Goal: Obtain resource: Obtain resource

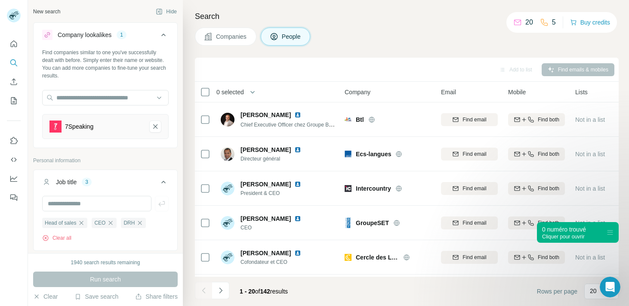
scroll to position [192, 0]
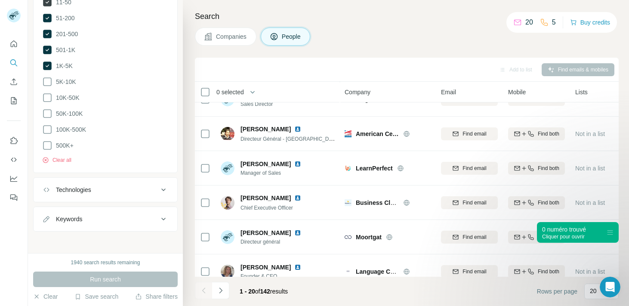
click at [50, 3] on icon at bounding box center [47, 2] width 9 height 9
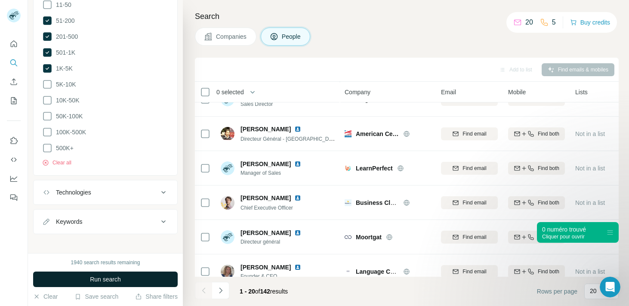
click at [130, 272] on button "Run search" at bounding box center [105, 279] width 145 height 15
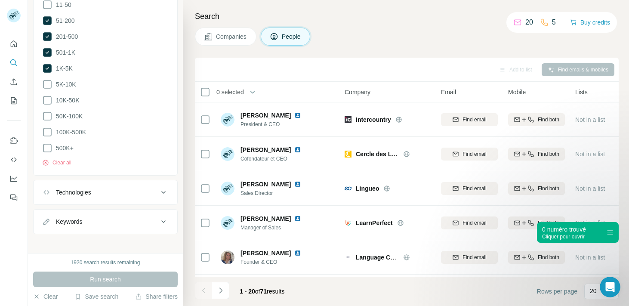
click at [203, 97] on th "0 selected" at bounding box center [264, 92] width 138 height 21
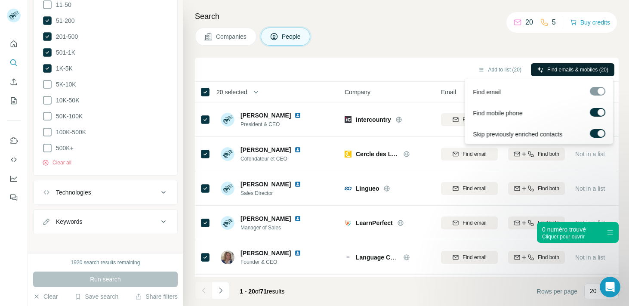
click at [547, 69] on span "Find emails & mobiles (20)" at bounding box center [577, 70] width 61 height 8
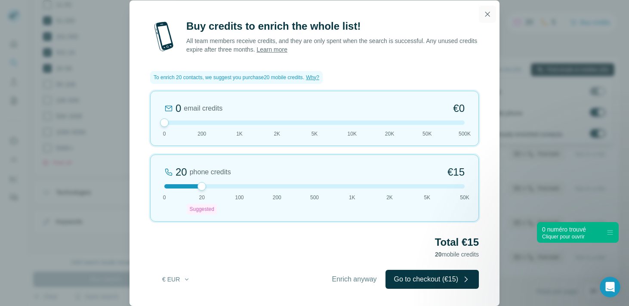
click at [486, 12] on icon "button" at bounding box center [487, 14] width 5 height 5
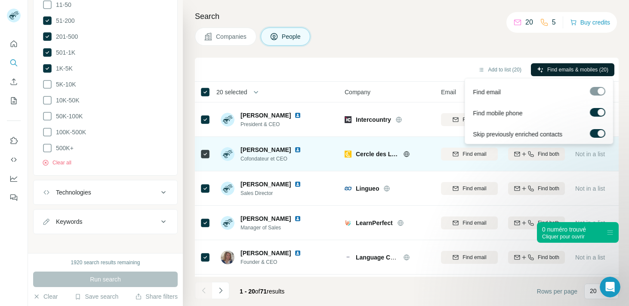
click at [301, 149] on img at bounding box center [297, 149] width 7 height 7
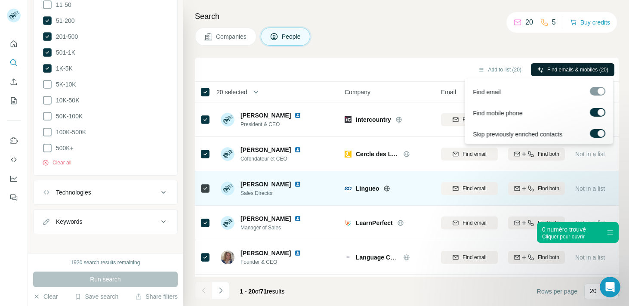
click at [301, 182] on img at bounding box center [297, 184] width 7 height 7
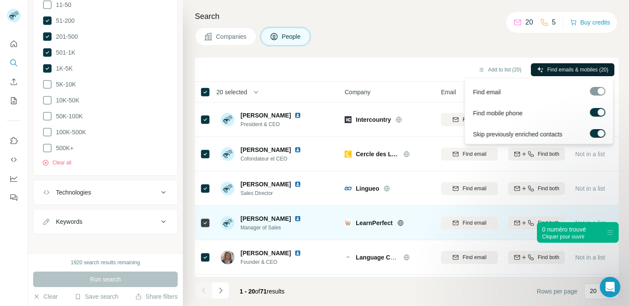
click at [300, 219] on img at bounding box center [297, 218] width 7 height 7
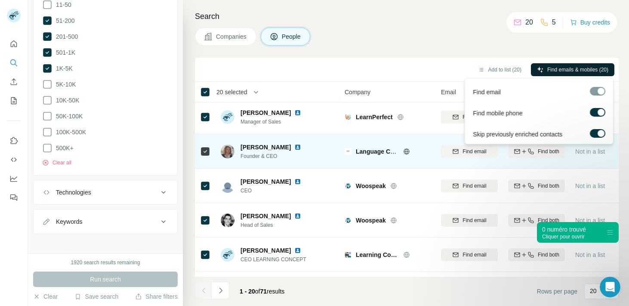
scroll to position [130, 0]
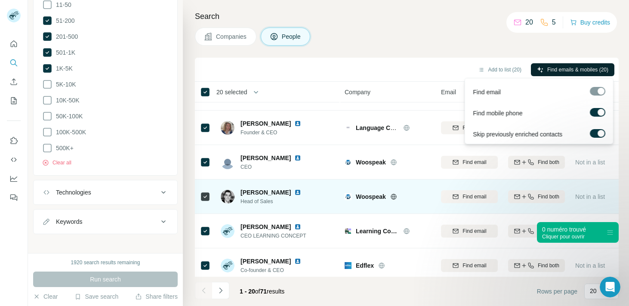
click at [294, 194] on img at bounding box center [297, 192] width 7 height 7
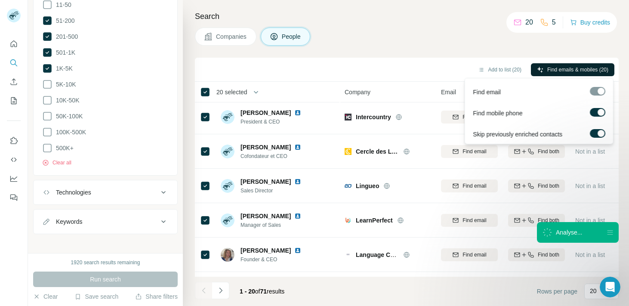
scroll to position [0, 0]
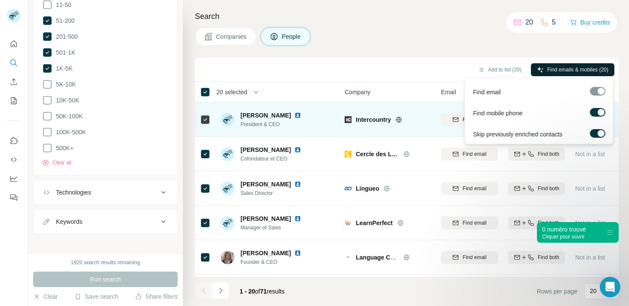
click at [294, 115] on img at bounding box center [297, 115] width 7 height 7
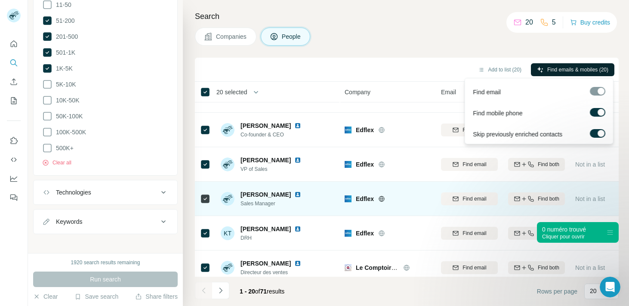
scroll to position [262, 0]
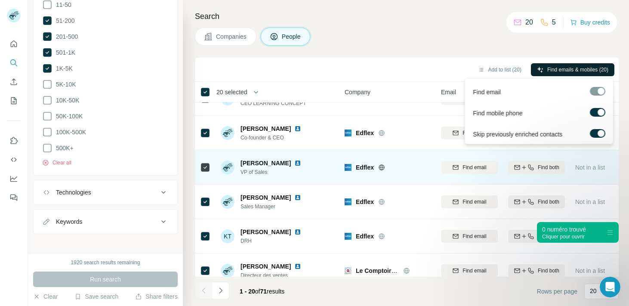
click at [294, 163] on img at bounding box center [297, 163] width 7 height 7
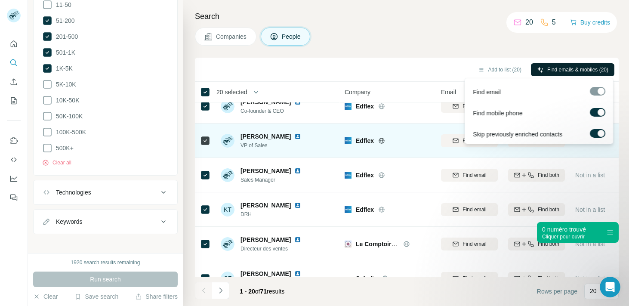
scroll to position [293, 0]
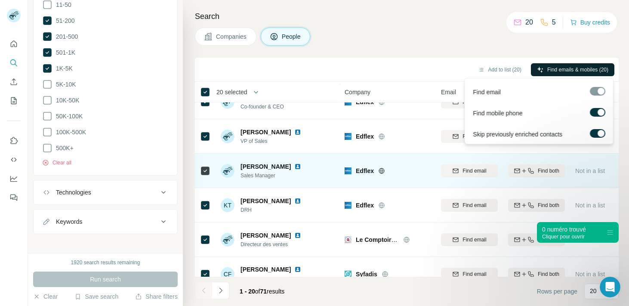
click at [294, 166] on img at bounding box center [297, 166] width 7 height 7
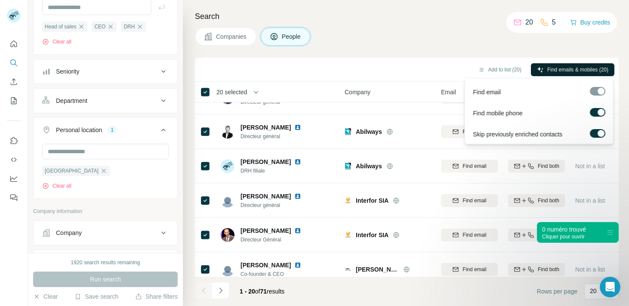
scroll to position [108, 0]
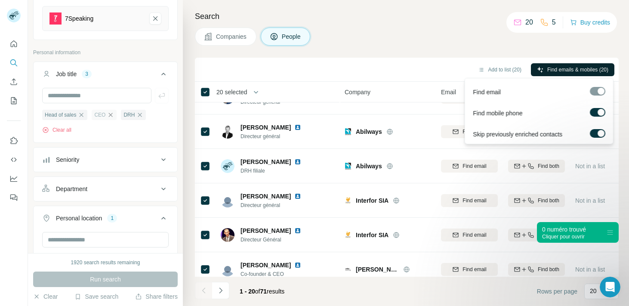
click at [112, 113] on icon "button" at bounding box center [110, 114] width 7 height 7
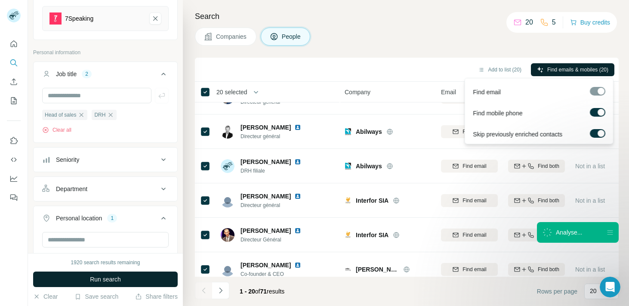
click at [111, 278] on span "Run search" at bounding box center [105, 279] width 31 height 9
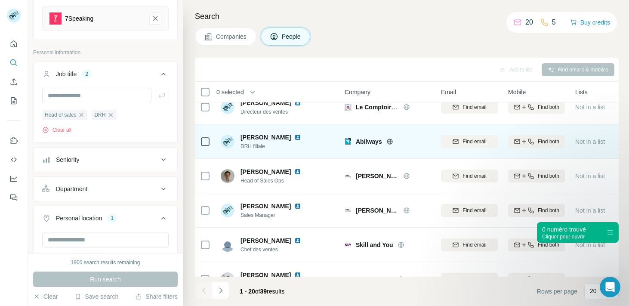
scroll to position [225, 0]
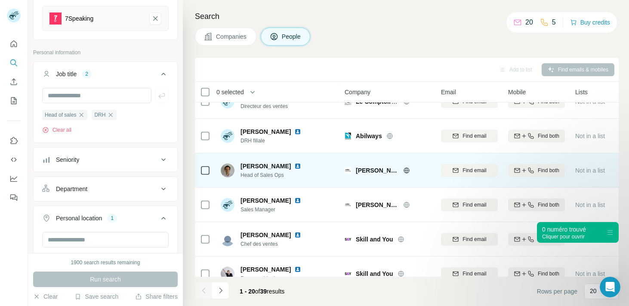
click at [294, 166] on img at bounding box center [297, 166] width 7 height 7
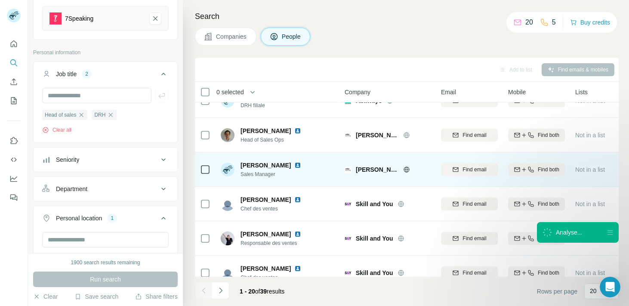
scroll to position [272, 0]
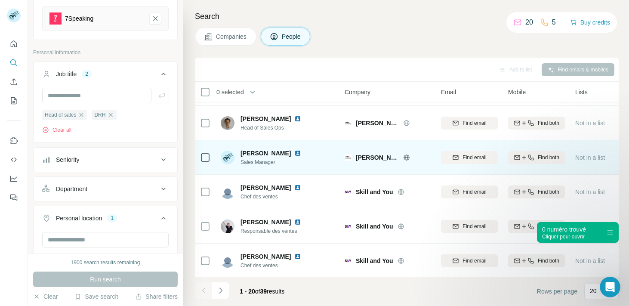
click at [294, 153] on img at bounding box center [297, 153] width 7 height 7
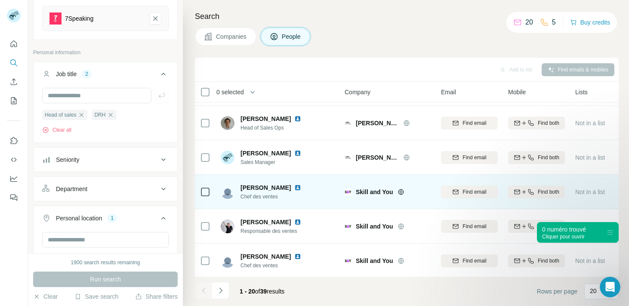
click at [294, 187] on img at bounding box center [297, 187] width 7 height 7
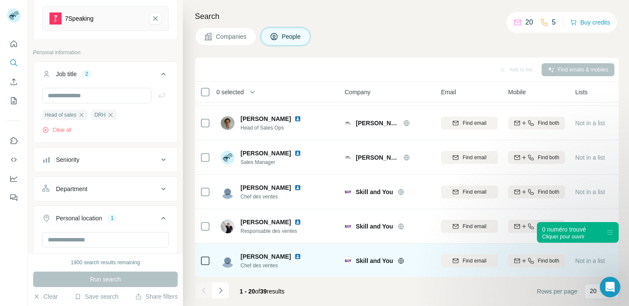
click at [294, 256] on img at bounding box center [297, 256] width 7 height 7
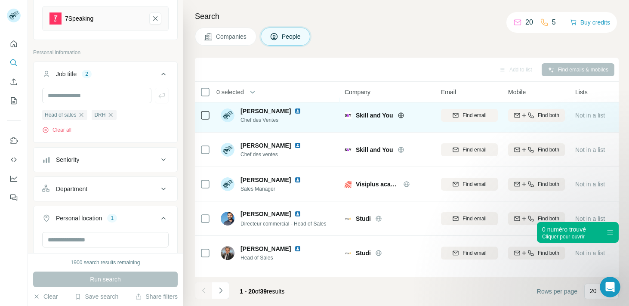
scroll to position [514, 0]
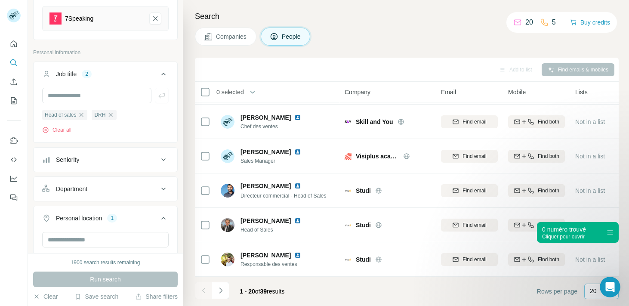
click at [591, 293] on p "20" at bounding box center [593, 291] width 7 height 9
click at [405, 300] on footer "1 - 20 of 39 results Rows per page 20" at bounding box center [407, 291] width 424 height 29
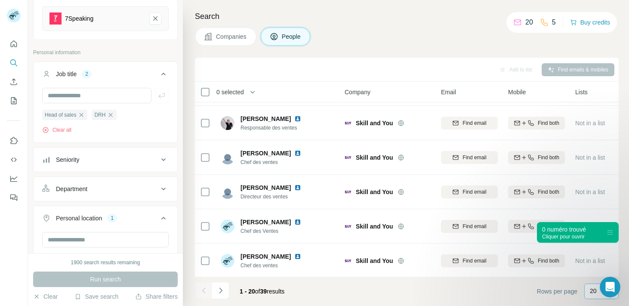
scroll to position [378, 0]
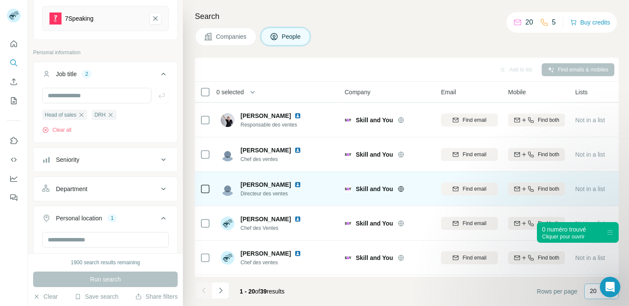
click at [294, 184] on img at bounding box center [297, 184] width 7 height 7
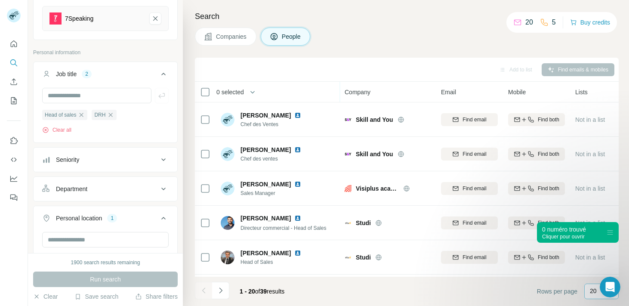
scroll to position [482, 0]
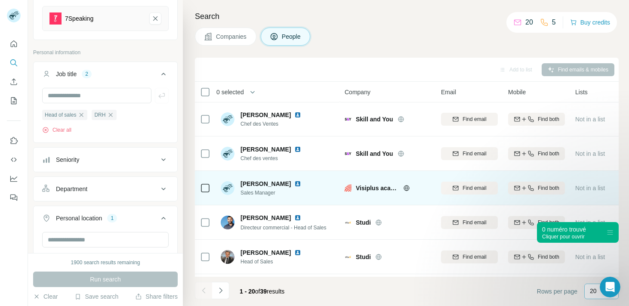
click at [294, 183] on img at bounding box center [297, 183] width 7 height 7
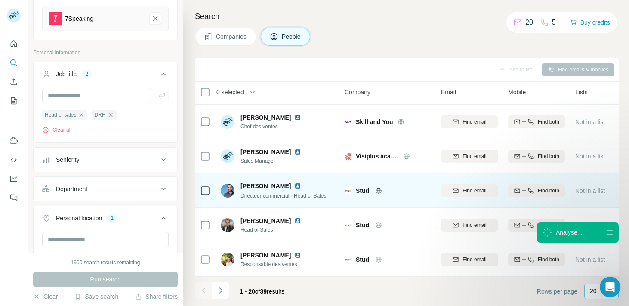
click at [294, 185] on img at bounding box center [297, 185] width 7 height 7
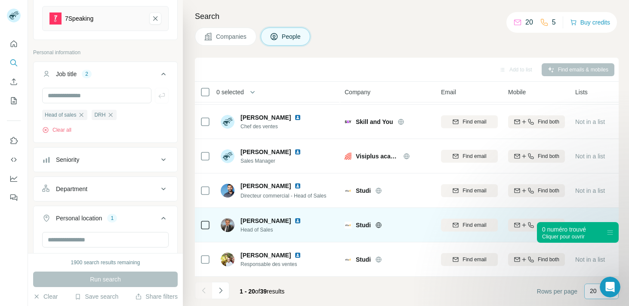
click at [301, 221] on img at bounding box center [297, 220] width 7 height 7
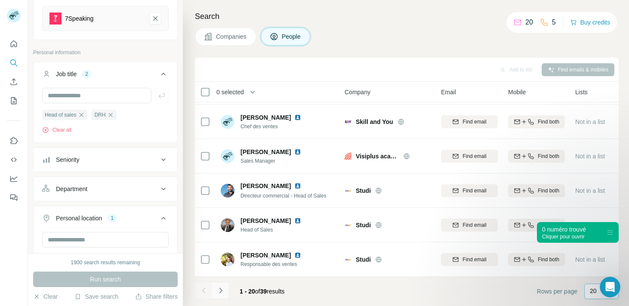
click at [219, 292] on icon "Navigate to next page" at bounding box center [220, 290] width 9 height 9
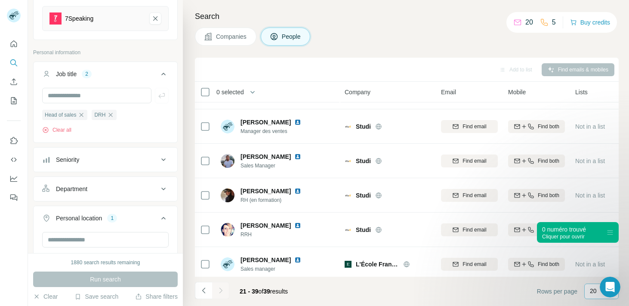
scroll to position [185, 0]
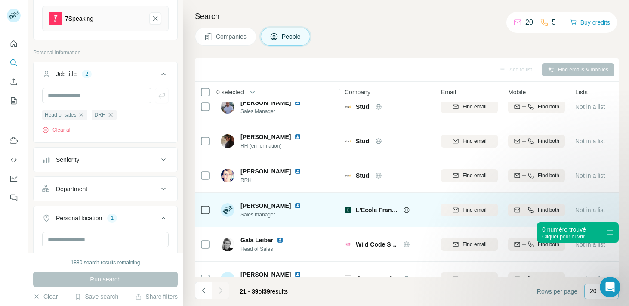
click at [295, 205] on img at bounding box center [297, 205] width 7 height 7
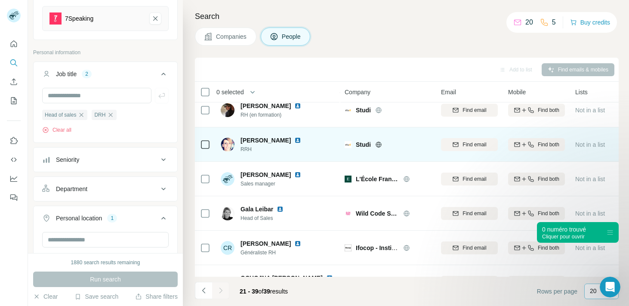
scroll to position [235, 0]
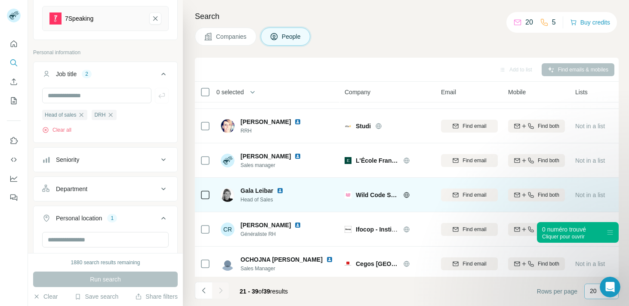
click at [280, 190] on img at bounding box center [280, 190] width 7 height 7
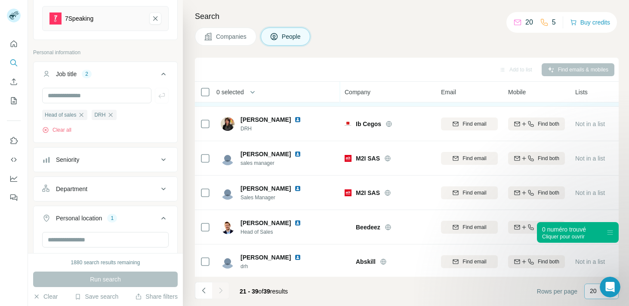
scroll to position [479, 0]
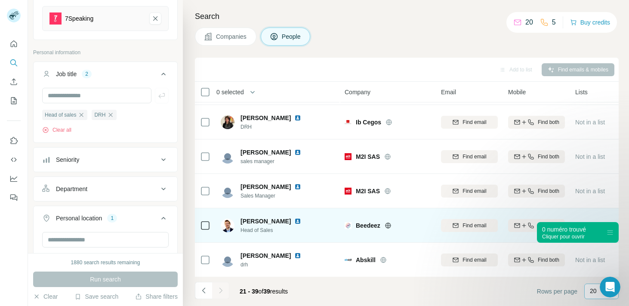
click at [301, 222] on img at bounding box center [297, 221] width 7 height 7
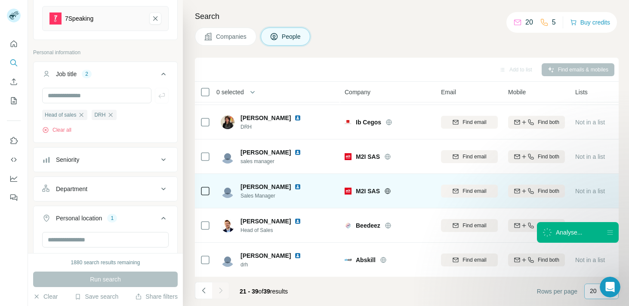
scroll to position [480, 0]
